Goal: Transaction & Acquisition: Obtain resource

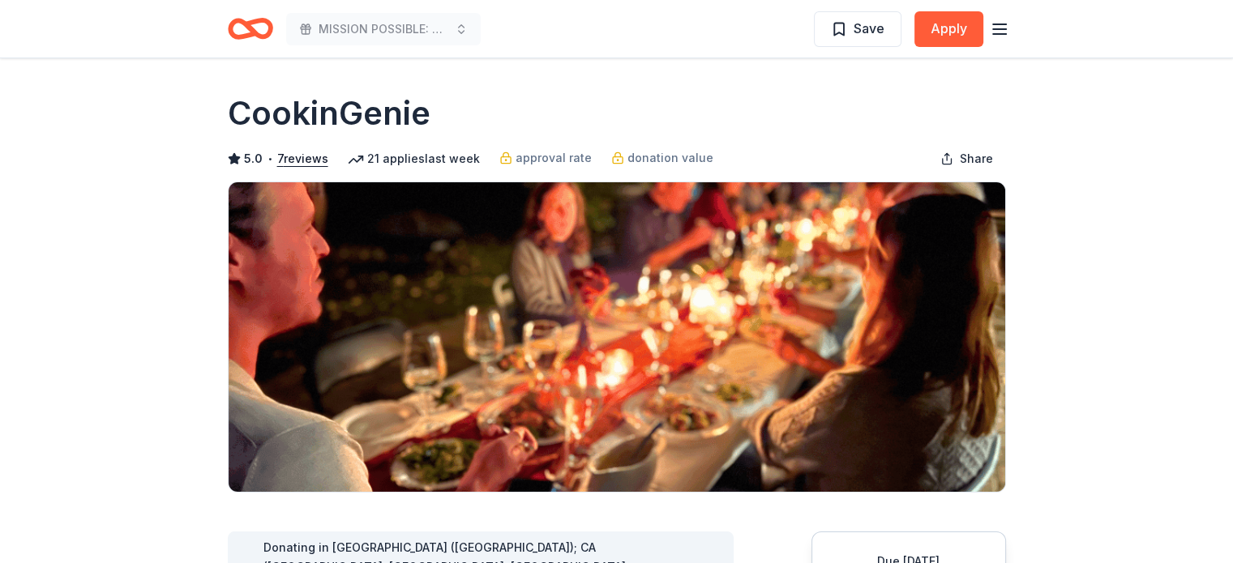
click at [254, 29] on icon "Home" at bounding box center [242, 28] width 25 height 16
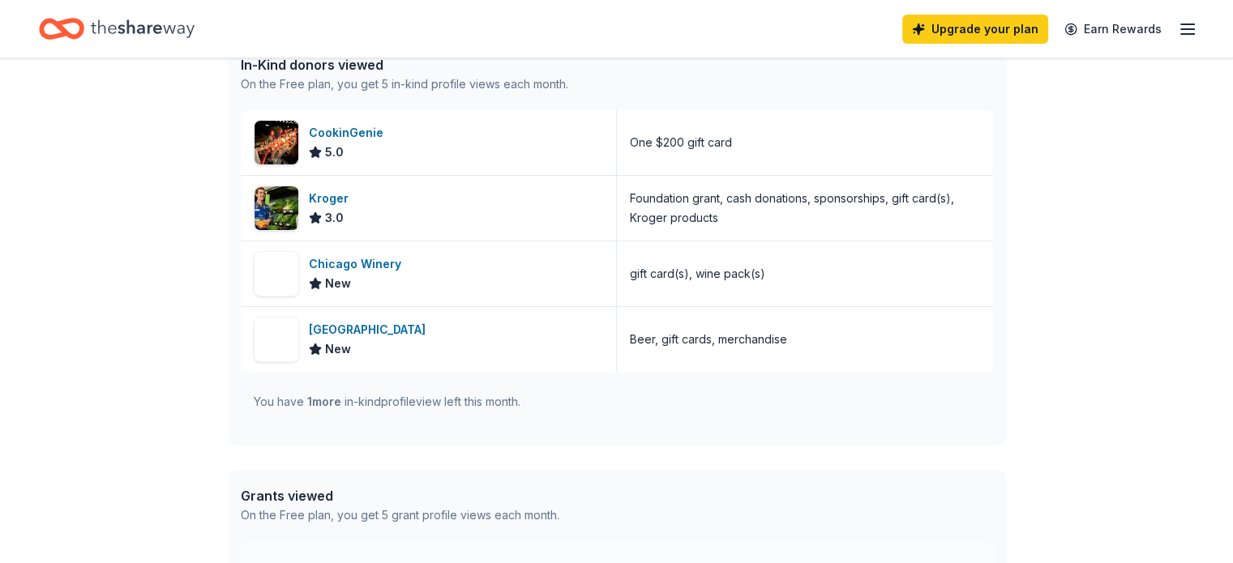
scroll to position [457, 0]
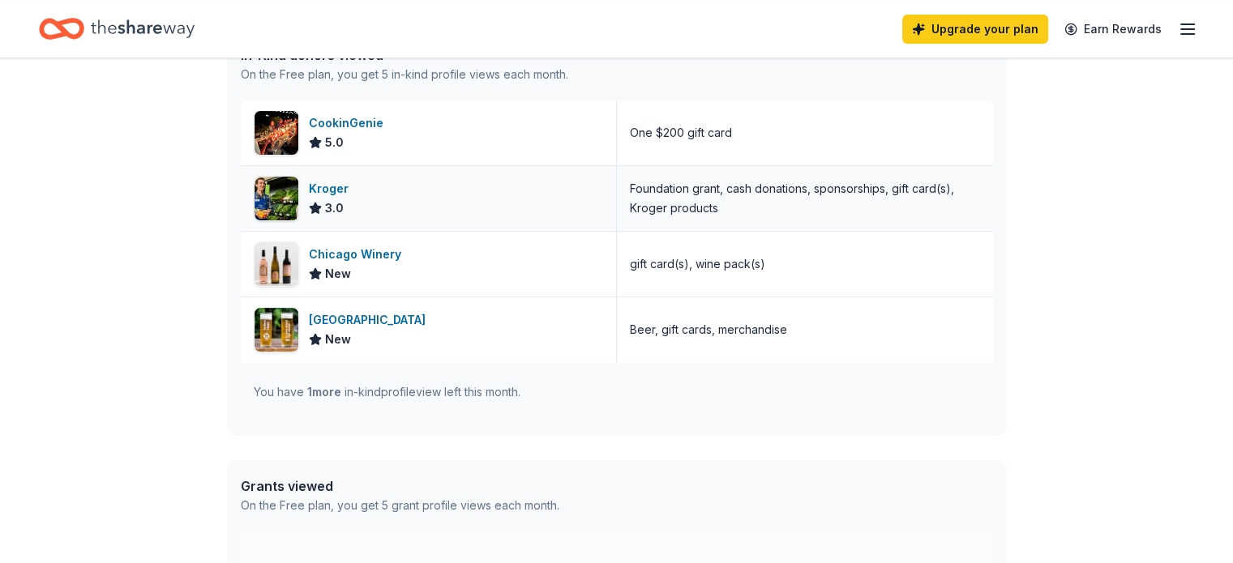
click at [318, 187] on div "Kroger" at bounding box center [332, 188] width 46 height 19
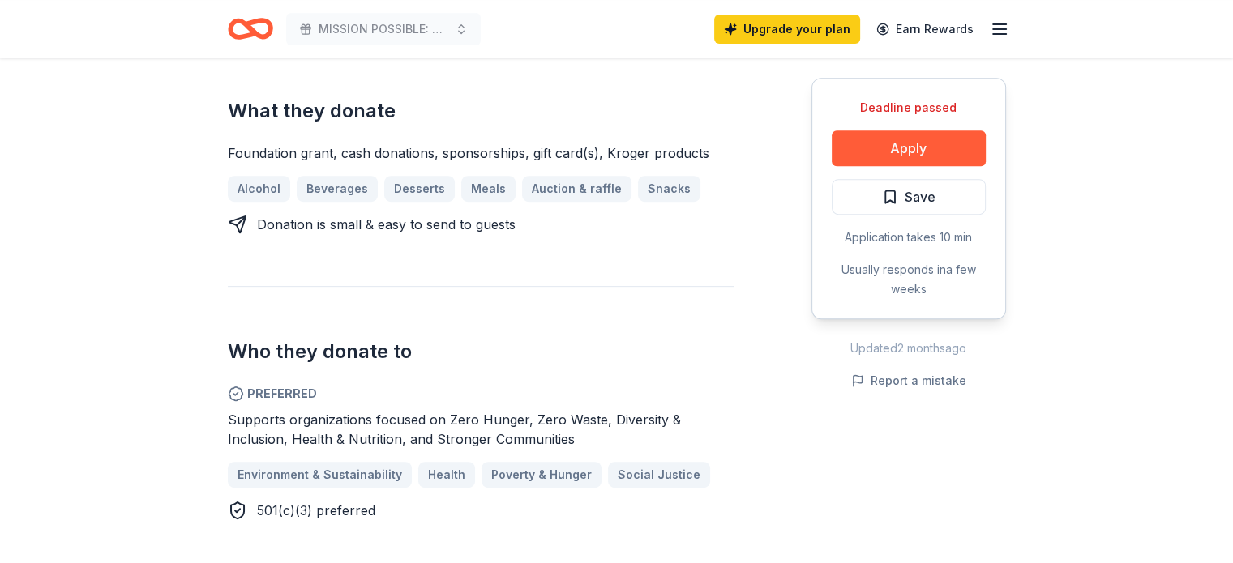
scroll to position [694, 0]
